Goal: Find contact information: Find contact information

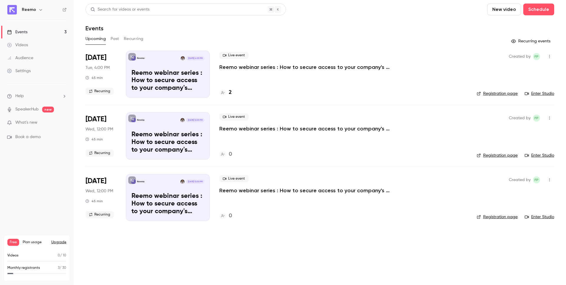
click at [257, 69] on p "Reemo webinar series : How to secure access to your company's resources?" at bounding box center [307, 67] width 177 height 7
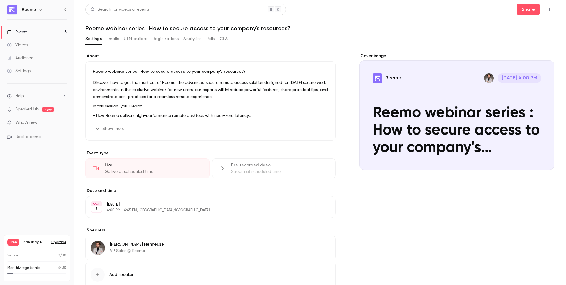
click at [108, 39] on button "Emails" at bounding box center [112, 38] width 12 height 9
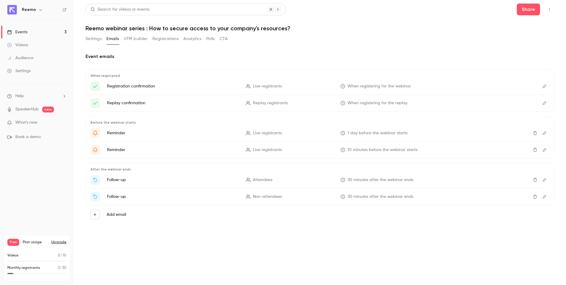
click at [88, 35] on button "Settings" at bounding box center [93, 38] width 16 height 9
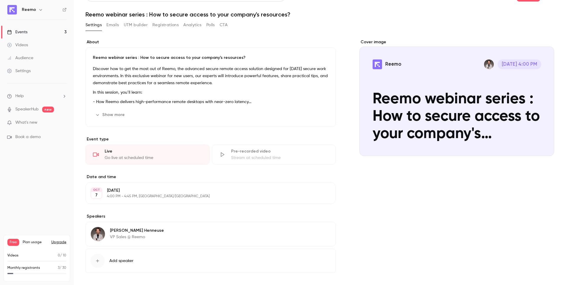
scroll to position [38, 0]
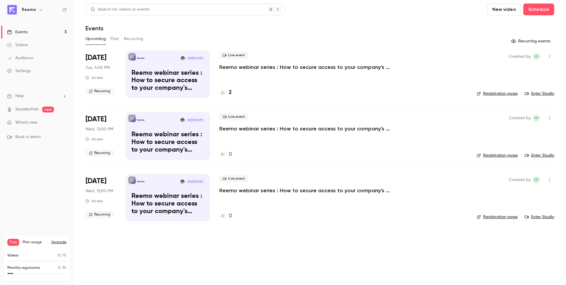
click at [231, 94] on div "2" at bounding box center [343, 93] width 248 height 8
click at [229, 91] on h4 "2" at bounding box center [230, 93] width 3 height 8
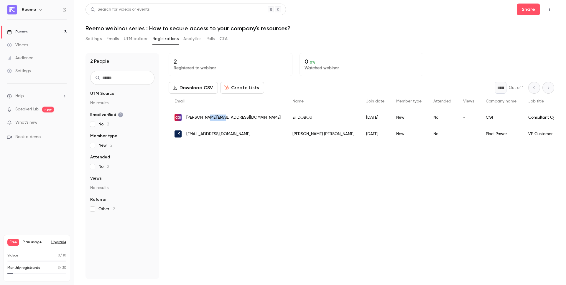
drag, startPoint x: 226, startPoint y: 118, endPoint x: 206, endPoint y: 118, distance: 20.0
click at [206, 118] on div "[PERSON_NAME][EMAIL_ADDRESS][DOMAIN_NAME]" at bounding box center [228, 117] width 118 height 16
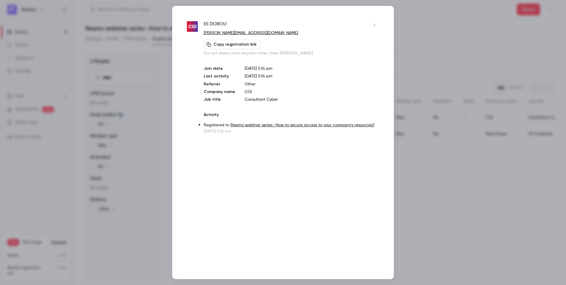
copy span "[DOMAIN_NAME]"
click at [434, 104] on div at bounding box center [283, 142] width 566 height 285
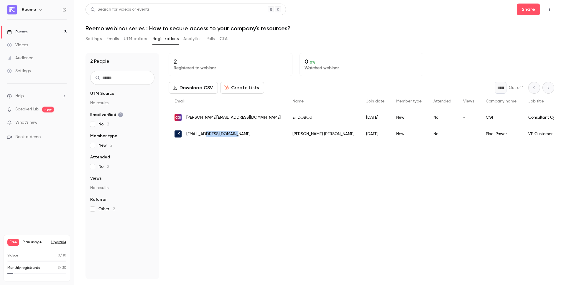
drag, startPoint x: 240, startPoint y: 135, endPoint x: 207, endPoint y: 136, distance: 33.3
click at [207, 136] on div "[EMAIL_ADDRESS][DOMAIN_NAME]" at bounding box center [228, 134] width 118 height 16
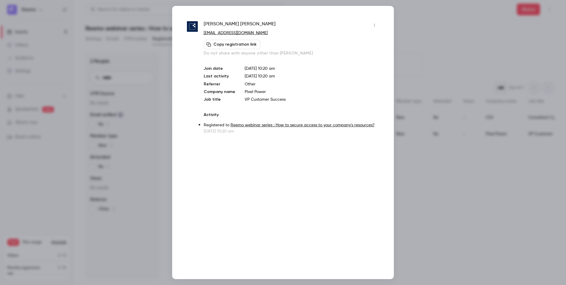
copy span "[DOMAIN_NAME]"
drag, startPoint x: 261, startPoint y: 33, endPoint x: 224, endPoint y: 35, distance: 37.5
click at [224, 35] on p "[EMAIL_ADDRESS][DOMAIN_NAME]" at bounding box center [291, 33] width 175 height 6
copy link "[DOMAIN_NAME]"
